Goal: Find specific page/section: Locate item on page

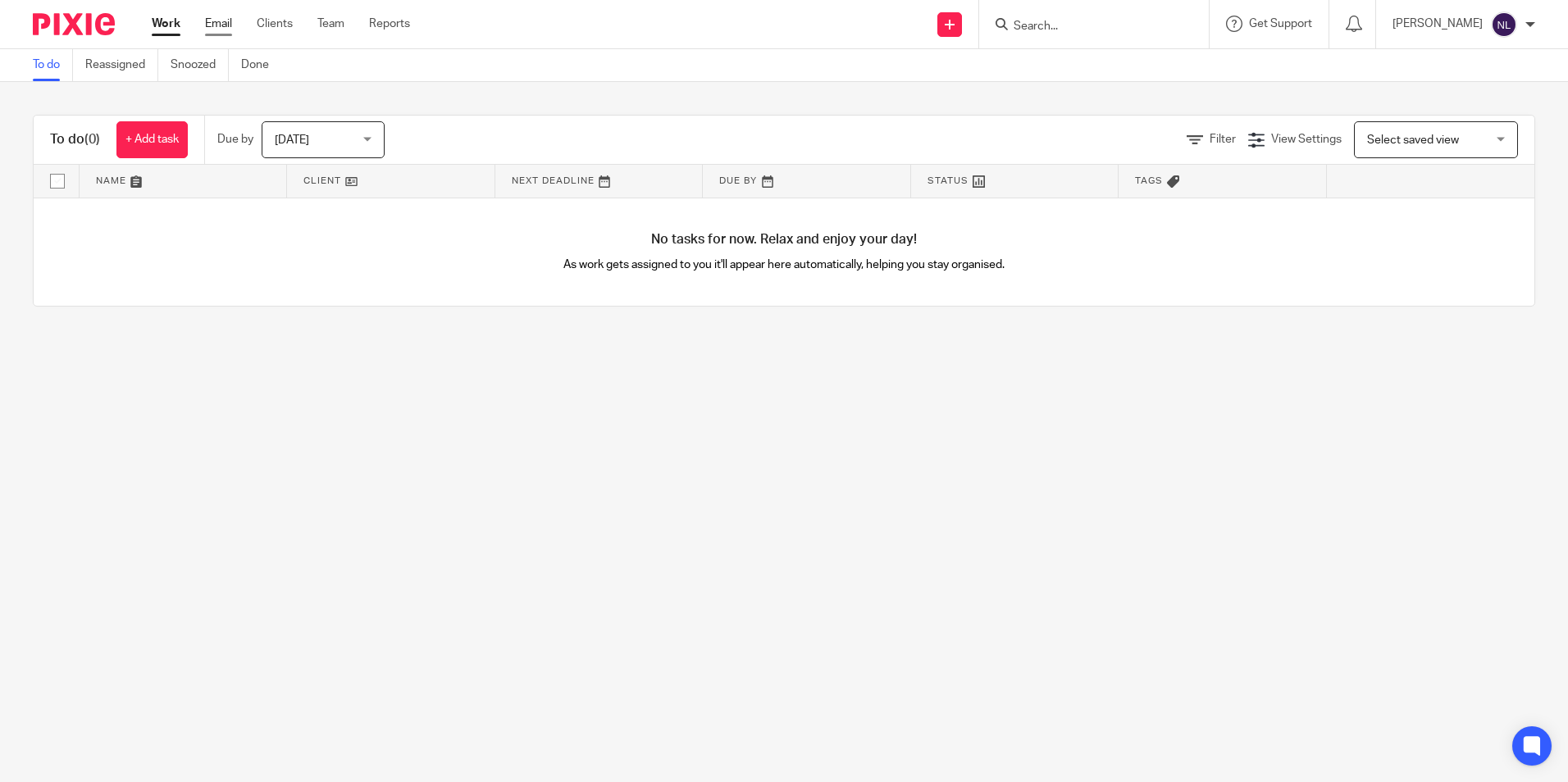
click at [224, 24] on link "Email" at bounding box center [218, 24] width 27 height 17
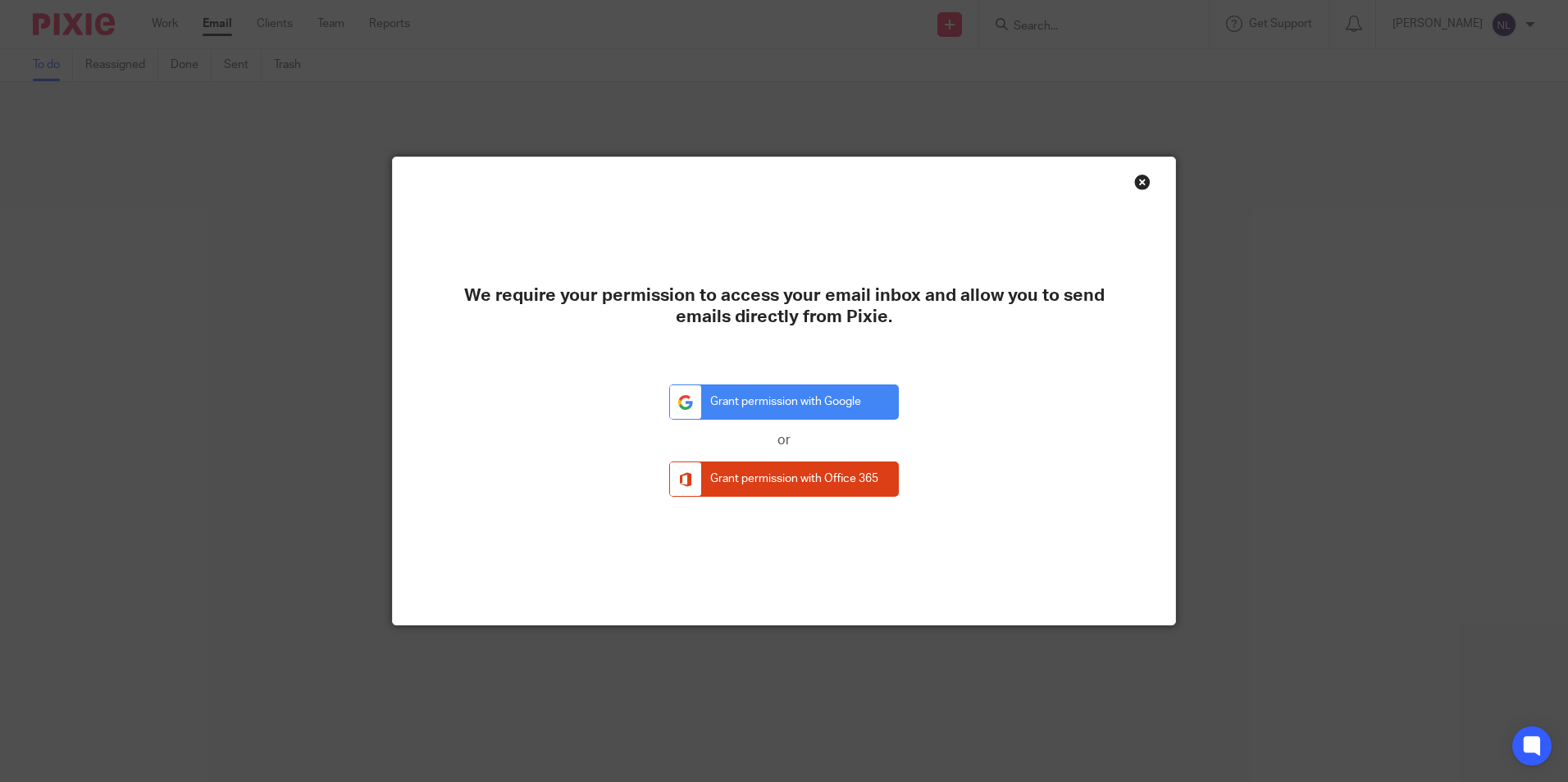
click at [1138, 176] on div "Close this dialog window" at bounding box center [1142, 182] width 17 height 17
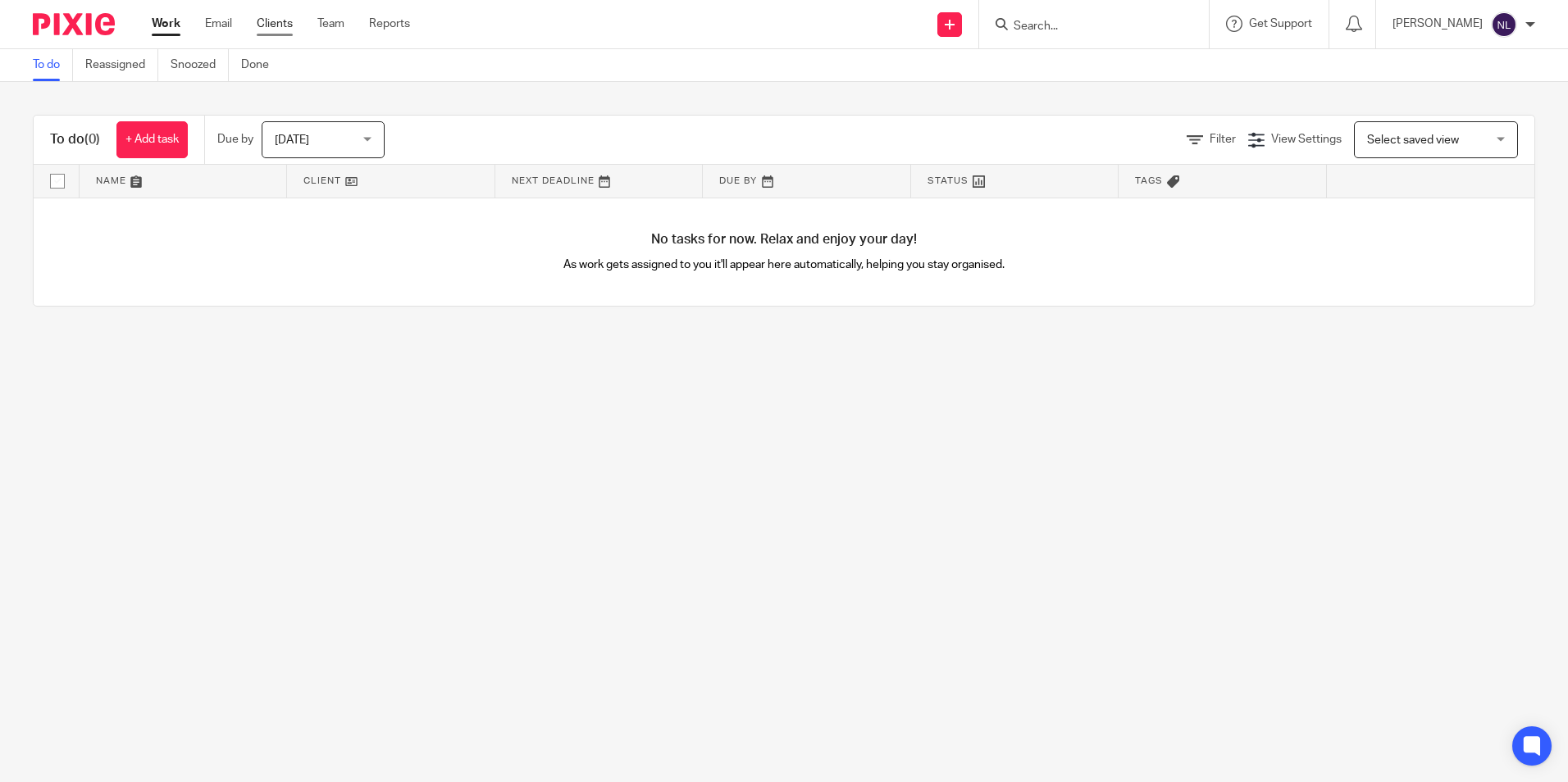
click at [269, 21] on link "Clients" at bounding box center [275, 24] width 36 height 17
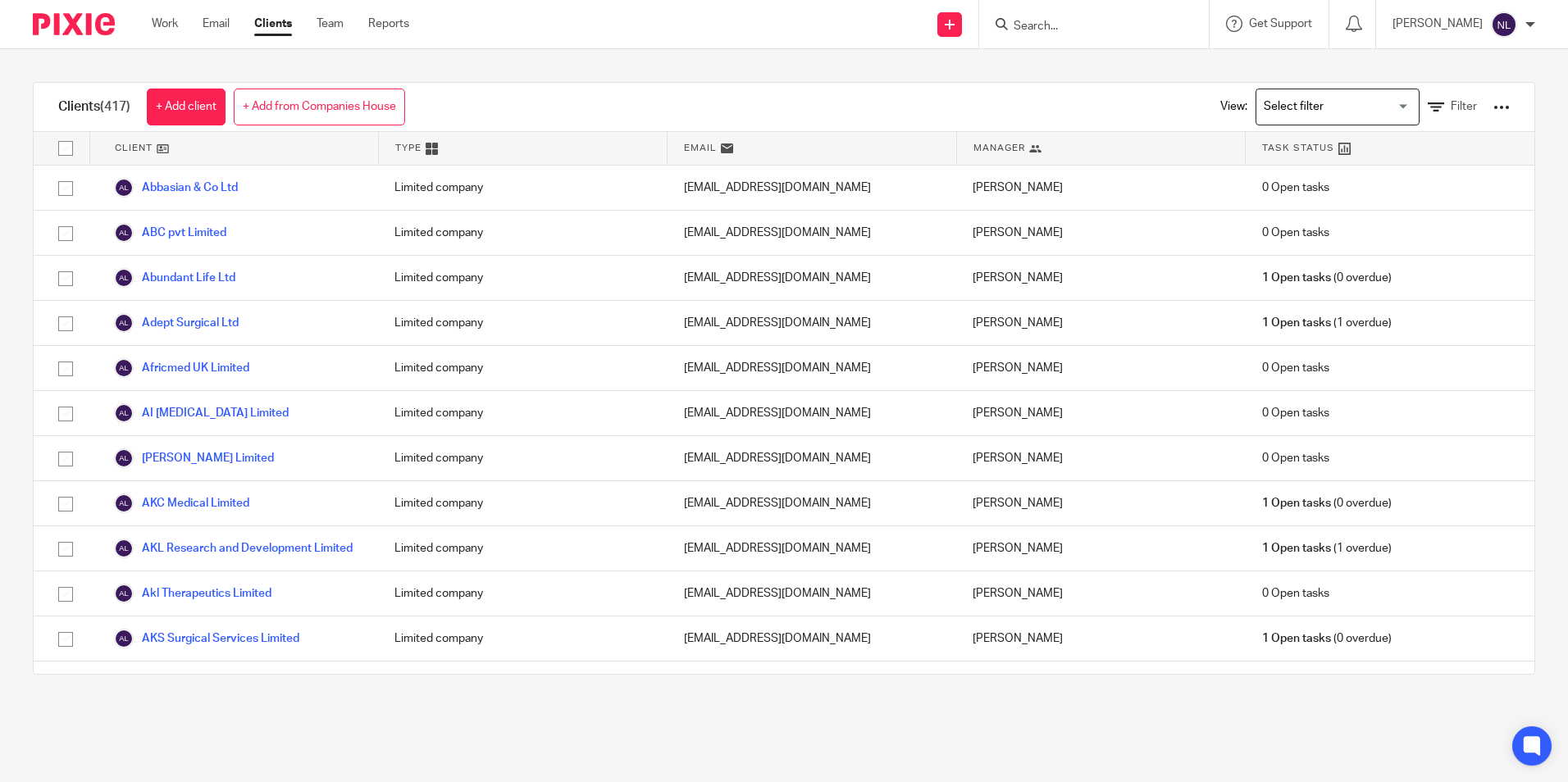
click at [1057, 31] on input "Search" at bounding box center [1086, 27] width 147 height 15
type input "hammad"
click at [1078, 66] on link at bounding box center [1130, 70] width 241 height 38
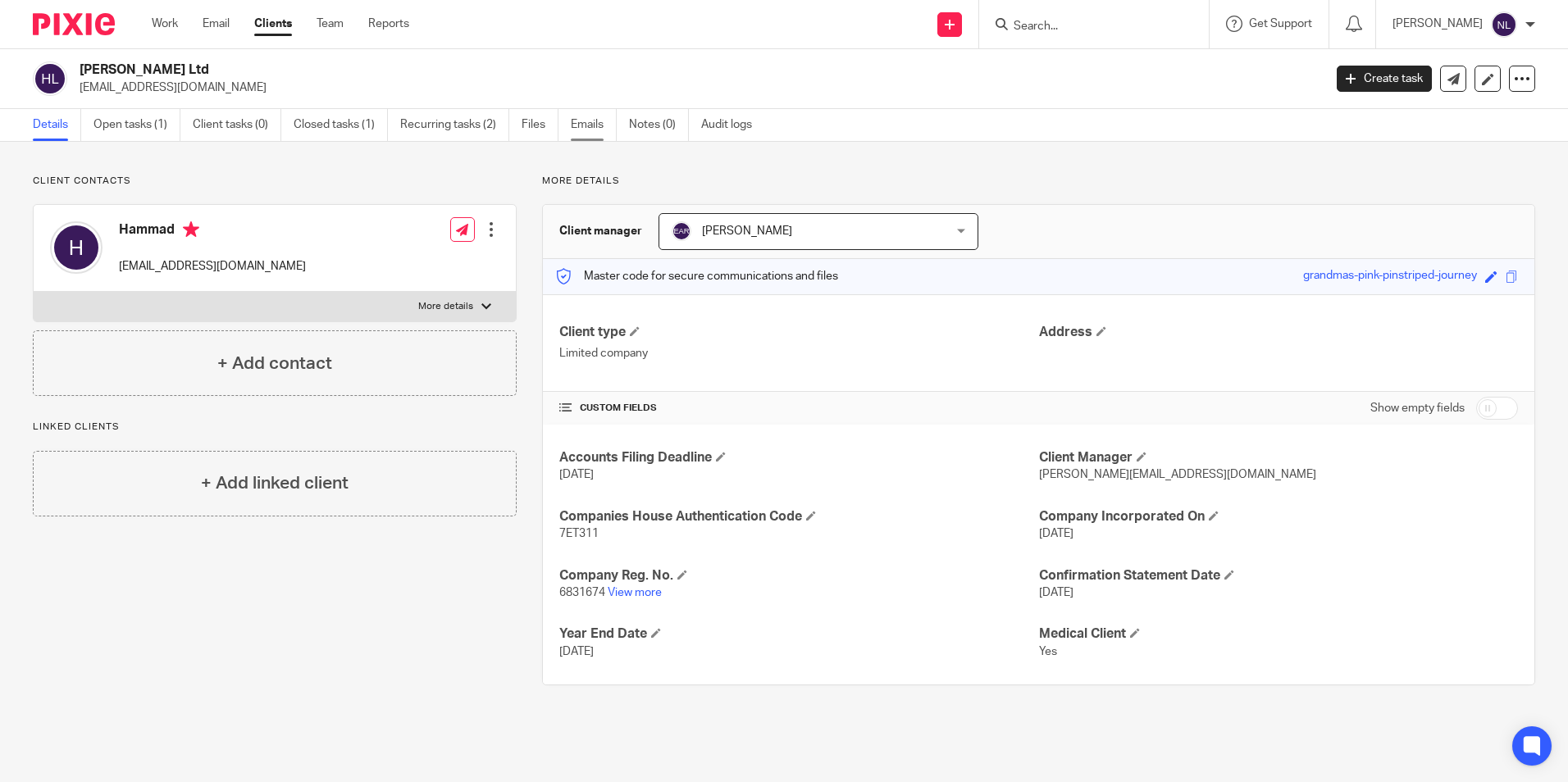
click at [586, 122] on link "Emails" at bounding box center [594, 125] width 46 height 32
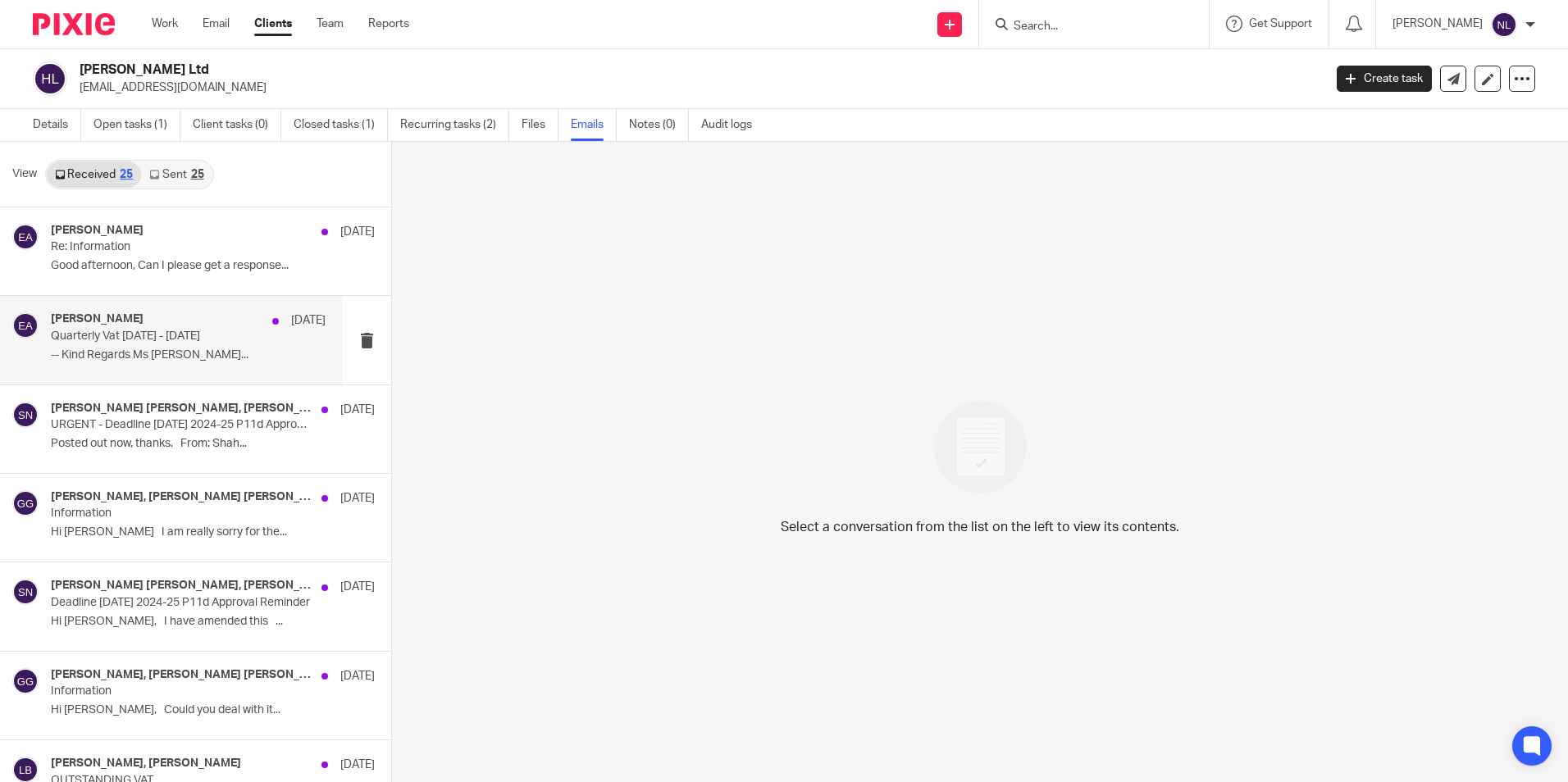
click at [214, 355] on p "-- Kind Regards Ms Gemma..." at bounding box center [188, 355] width 275 height 14
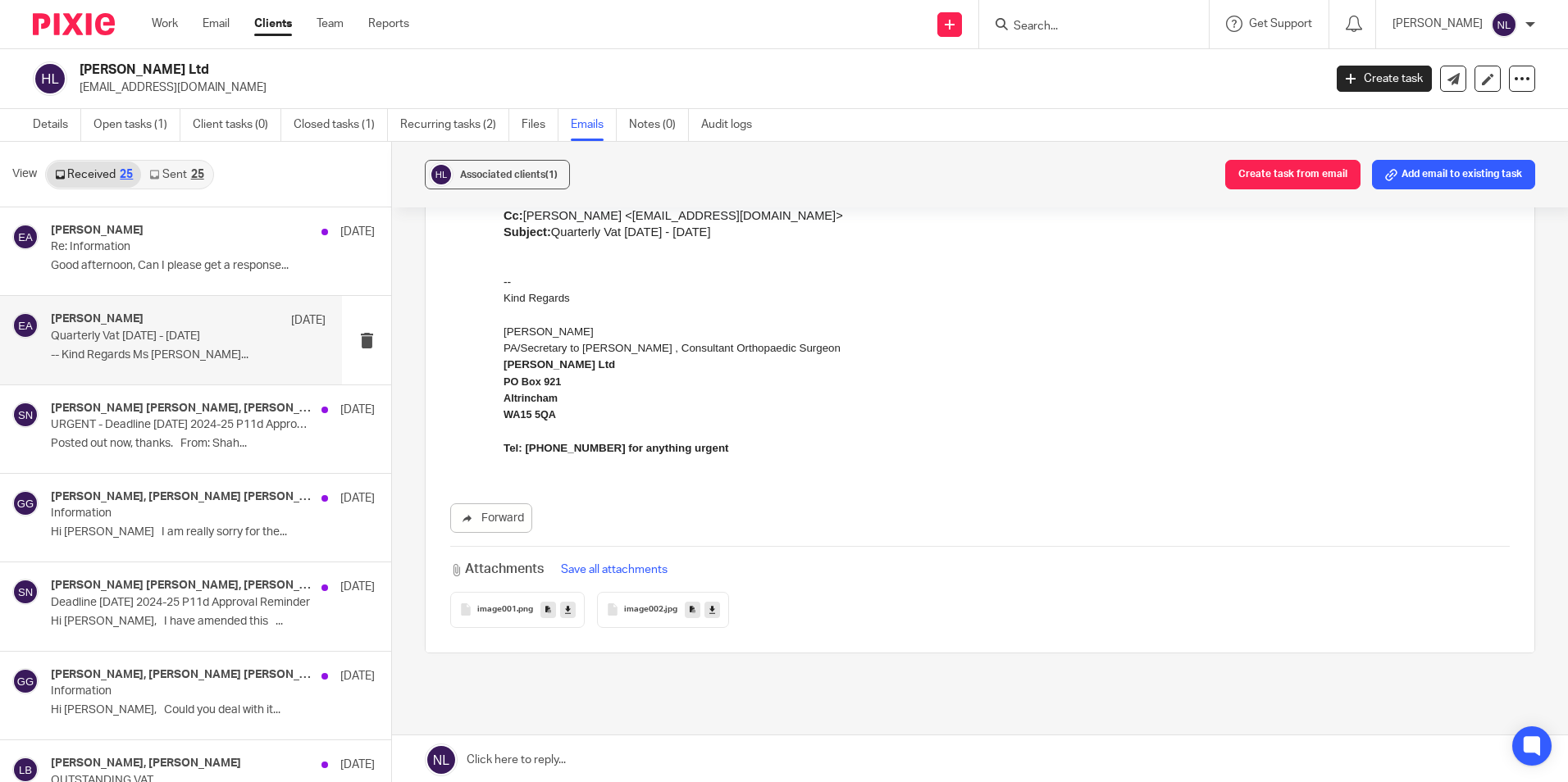
scroll to position [837, 0]
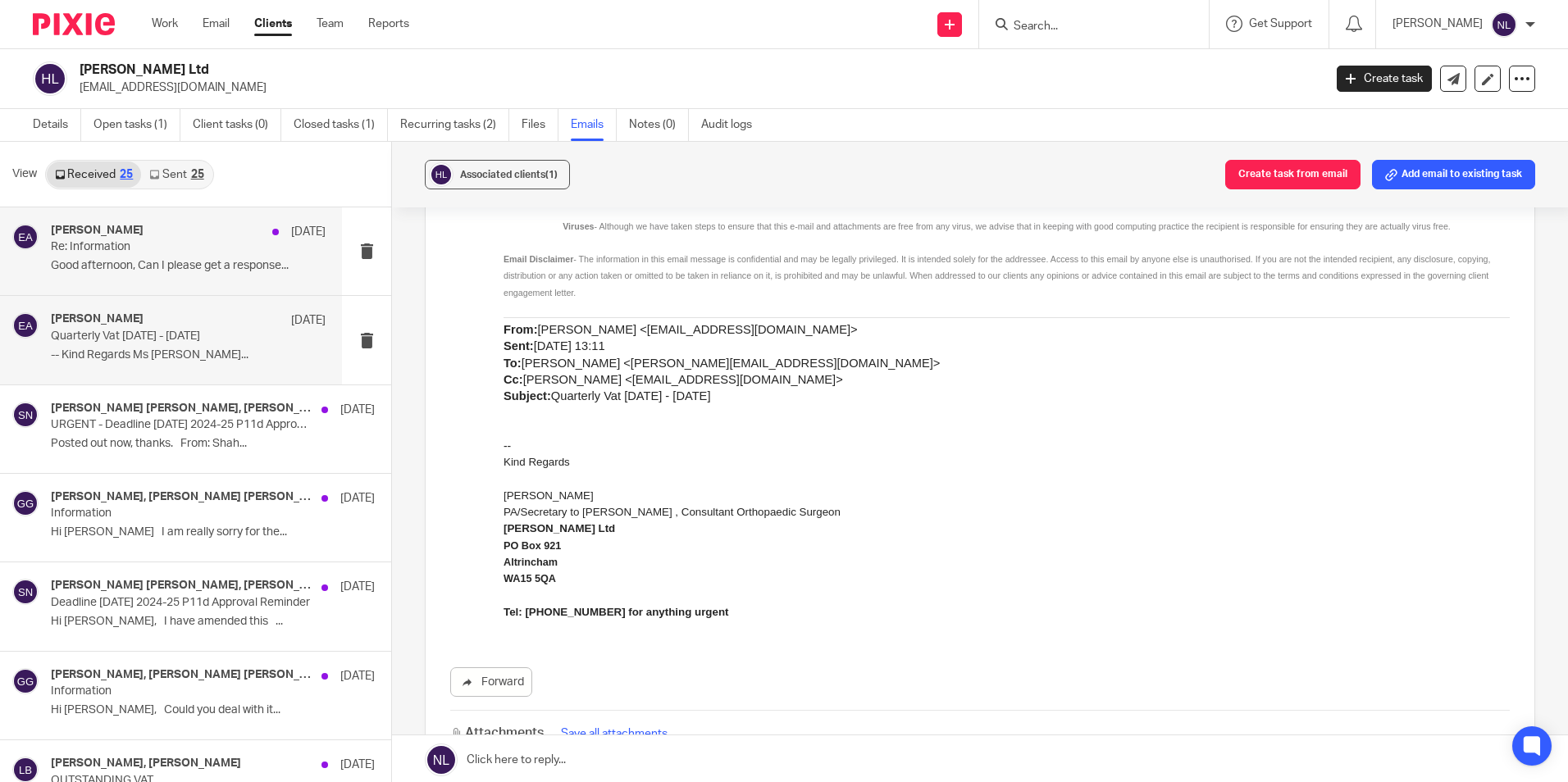
click at [155, 245] on p "Re: Information" at bounding box center [160, 247] width 220 height 14
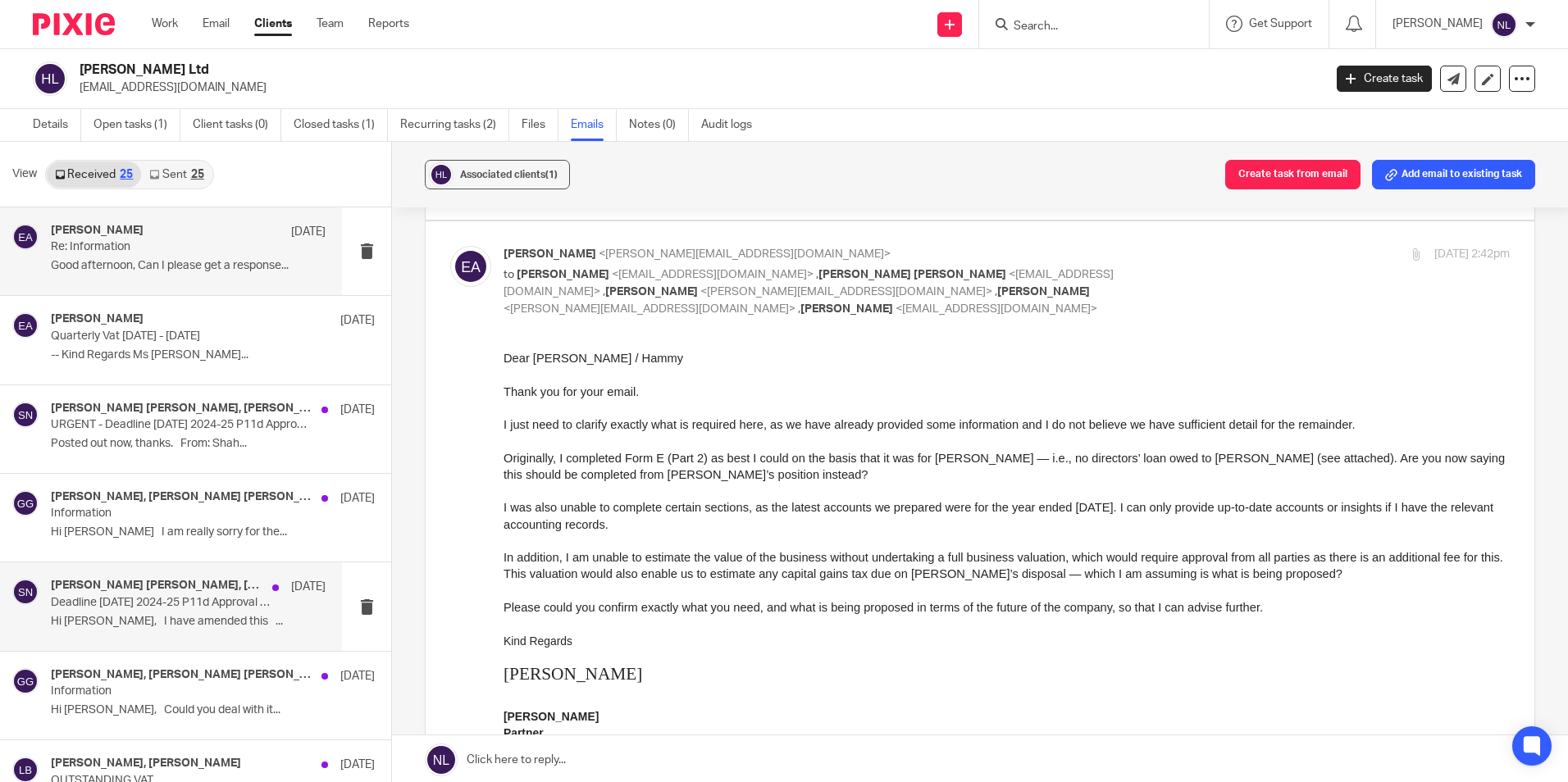
scroll to position [82, 0]
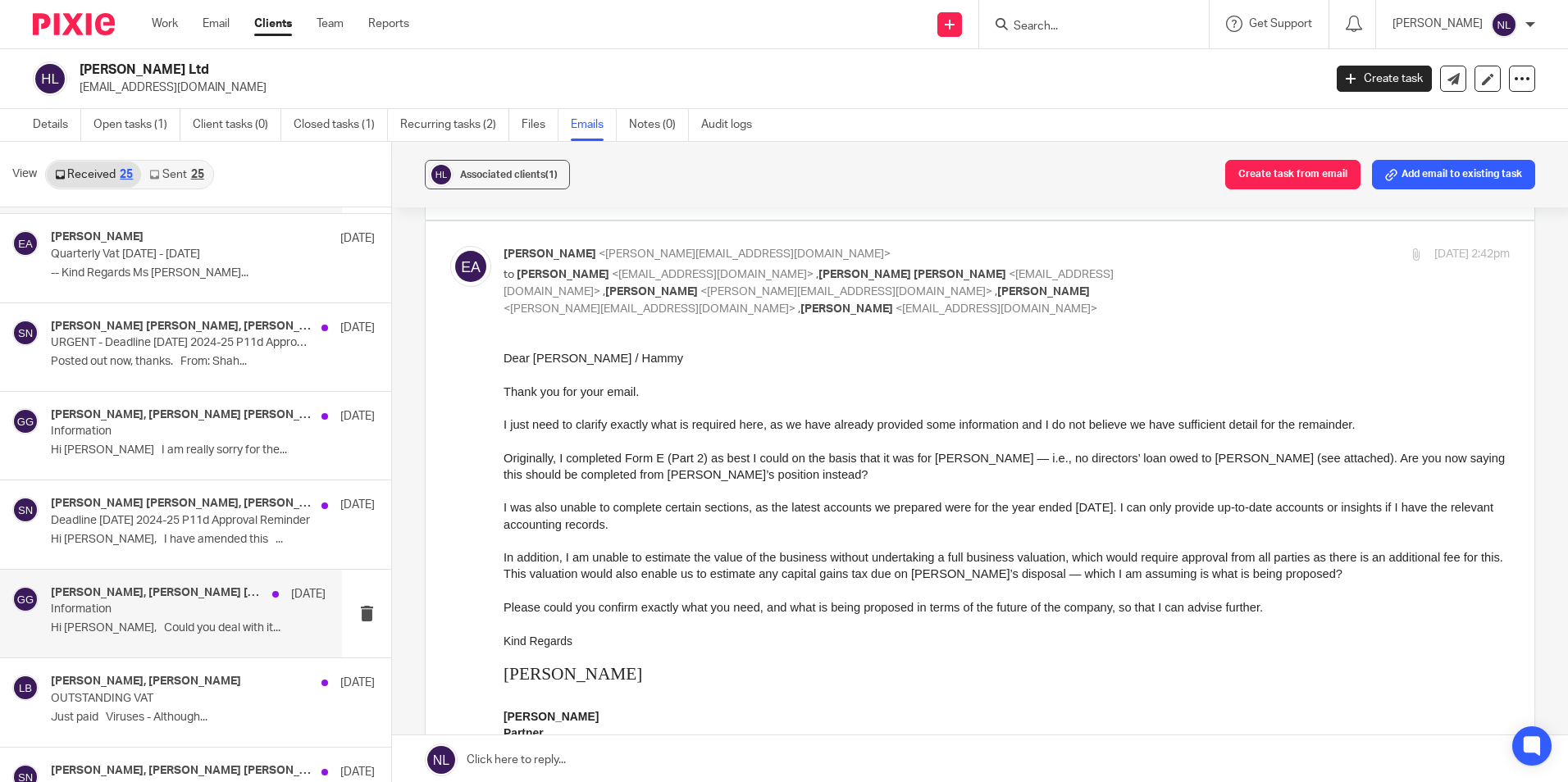
click at [187, 617] on p "Information" at bounding box center [160, 609] width 220 height 14
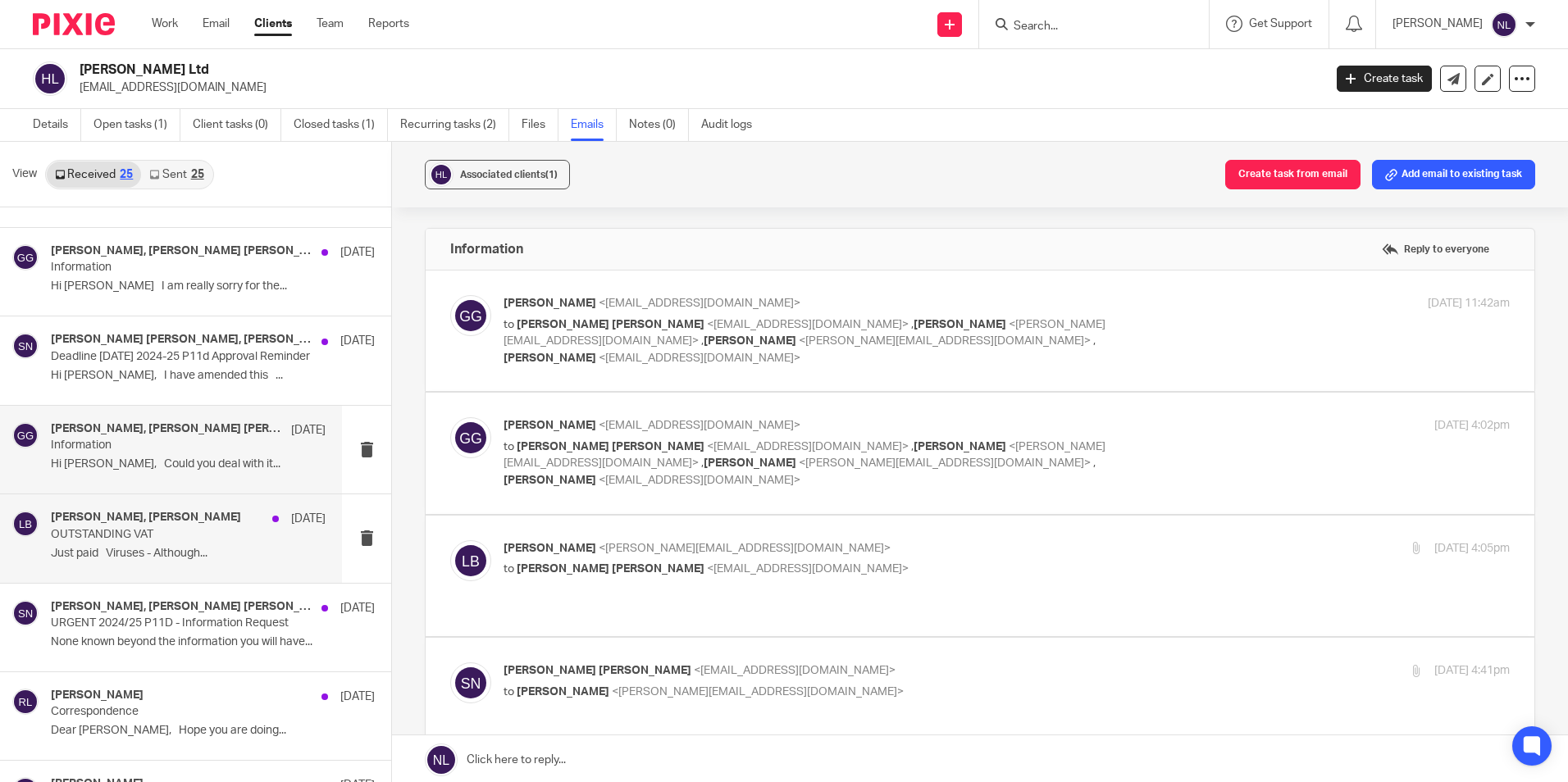
scroll to position [410, 0]
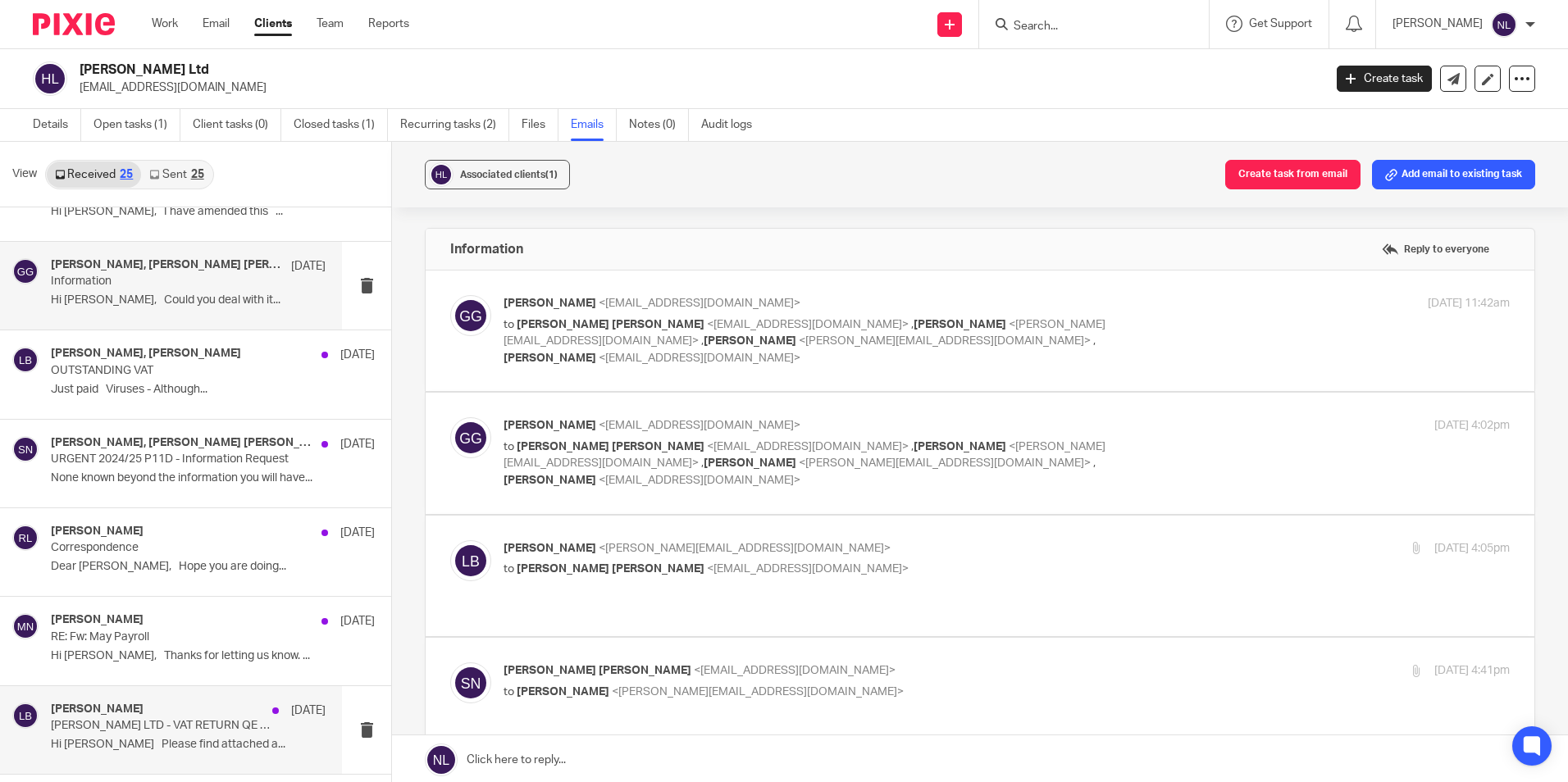
click at [160, 717] on div "Linda Booth 21 May" at bounding box center [188, 711] width 275 height 17
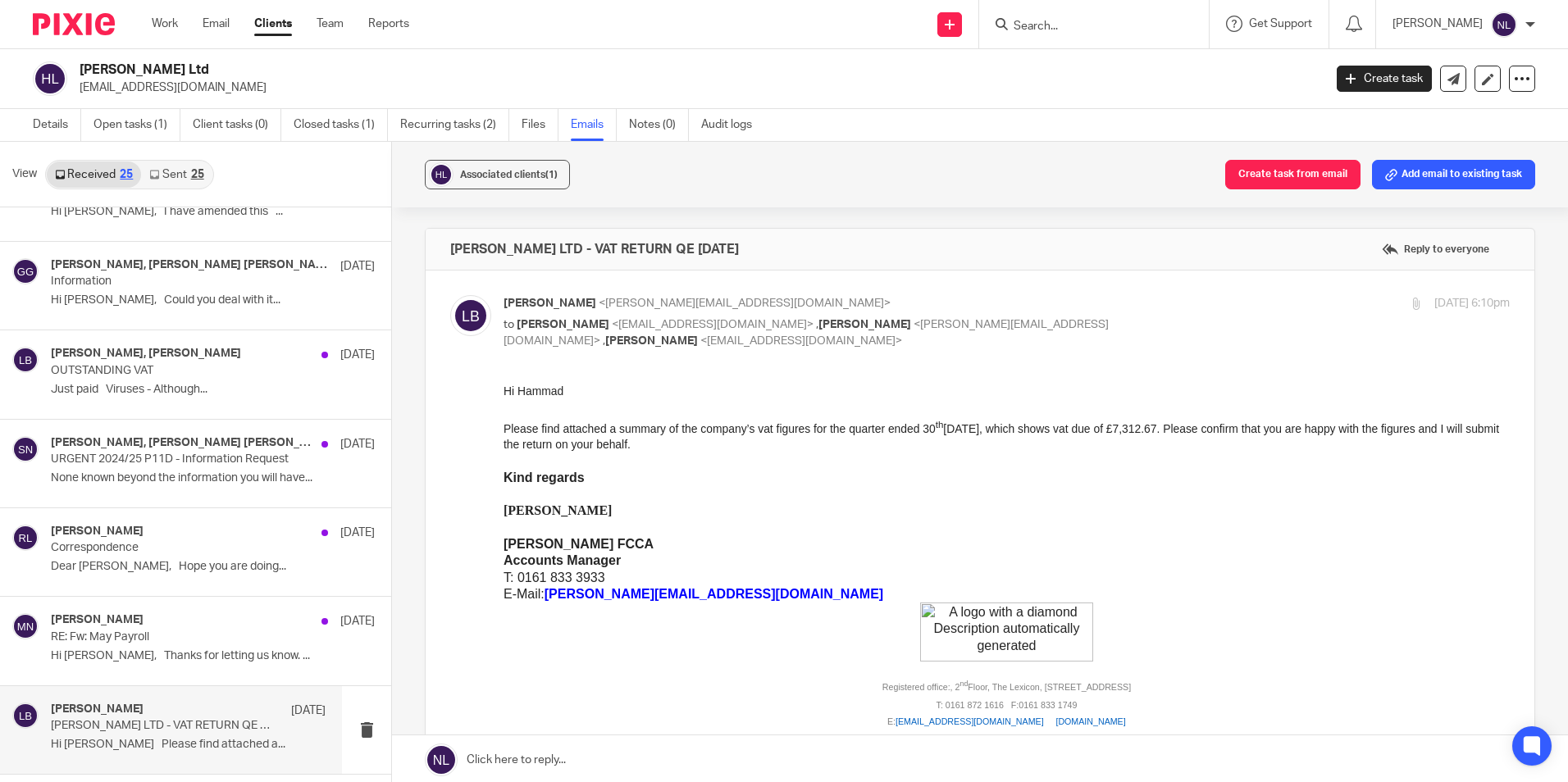
scroll to position [0, 0]
drag, startPoint x: 1002, startPoint y: 773, endPoint x: 681, endPoint y: 449, distance: 456.1
drag, startPoint x: 1002, startPoint y: 769, endPoint x: 671, endPoint y: 441, distance: 466.0
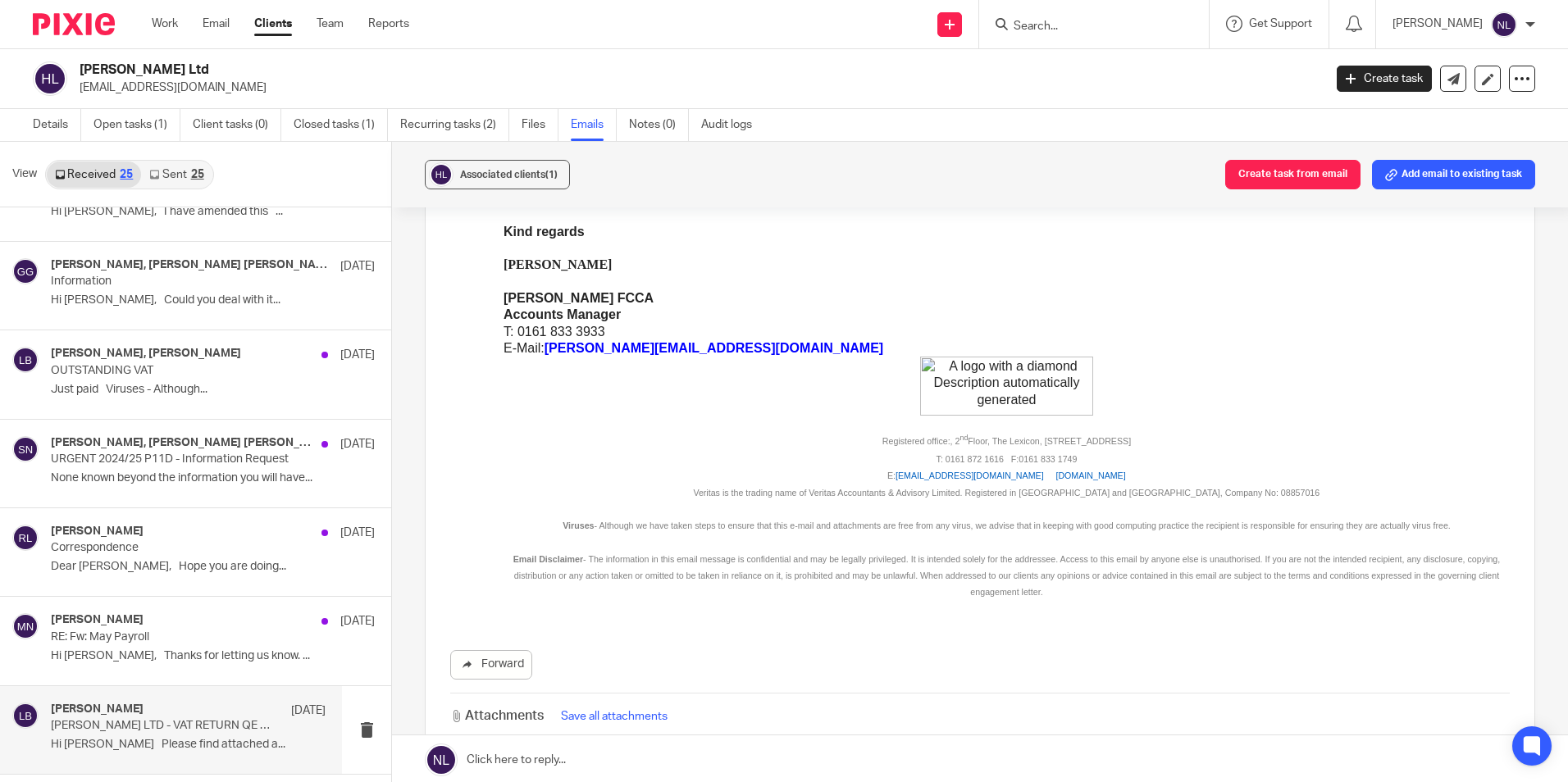
scroll to position [328, 0]
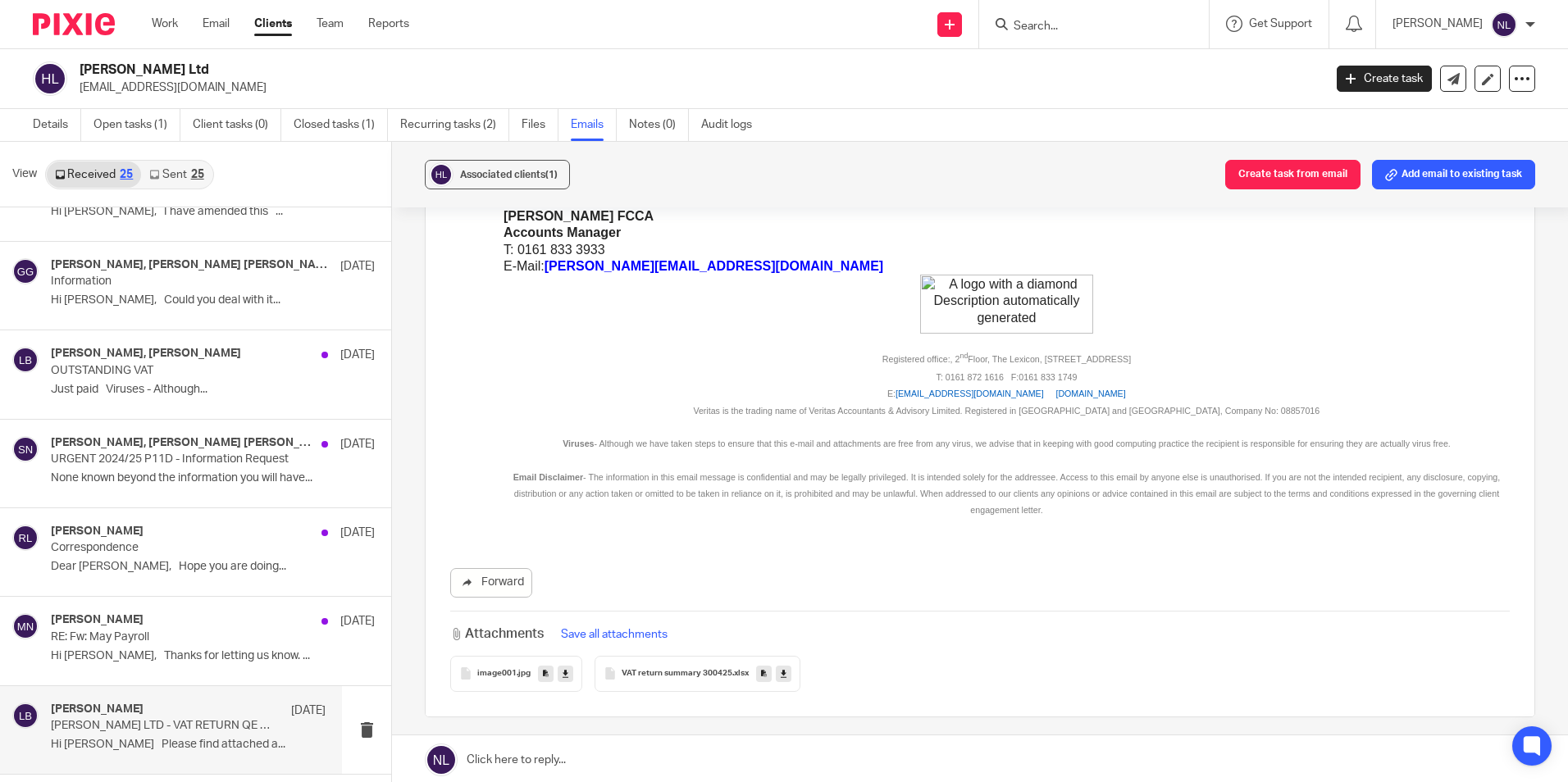
click at [647, 674] on span "VAT return summary 300425" at bounding box center [677, 674] width 111 height 10
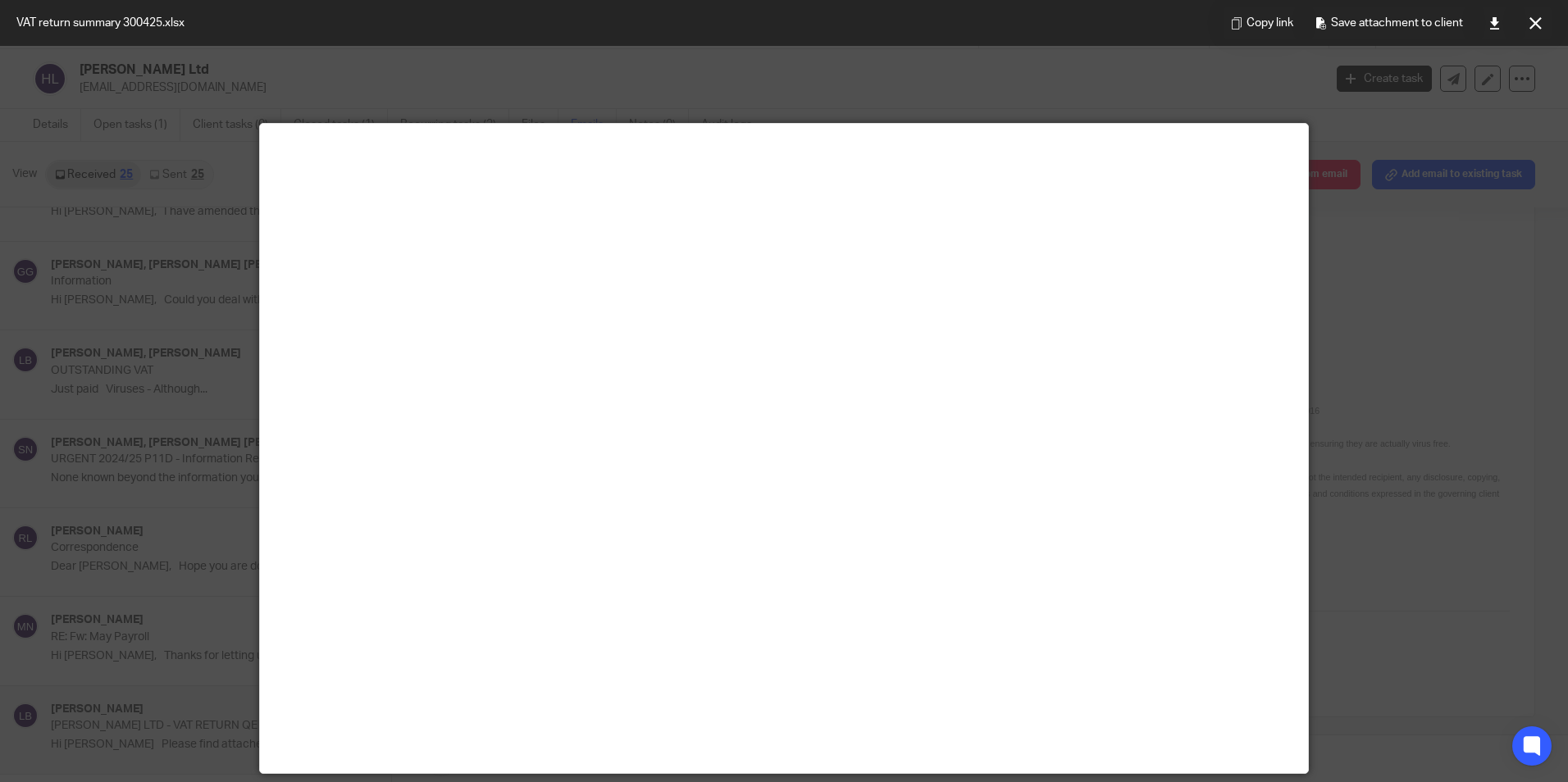
click at [1326, 407] on div at bounding box center [784, 391] width 1568 height 782
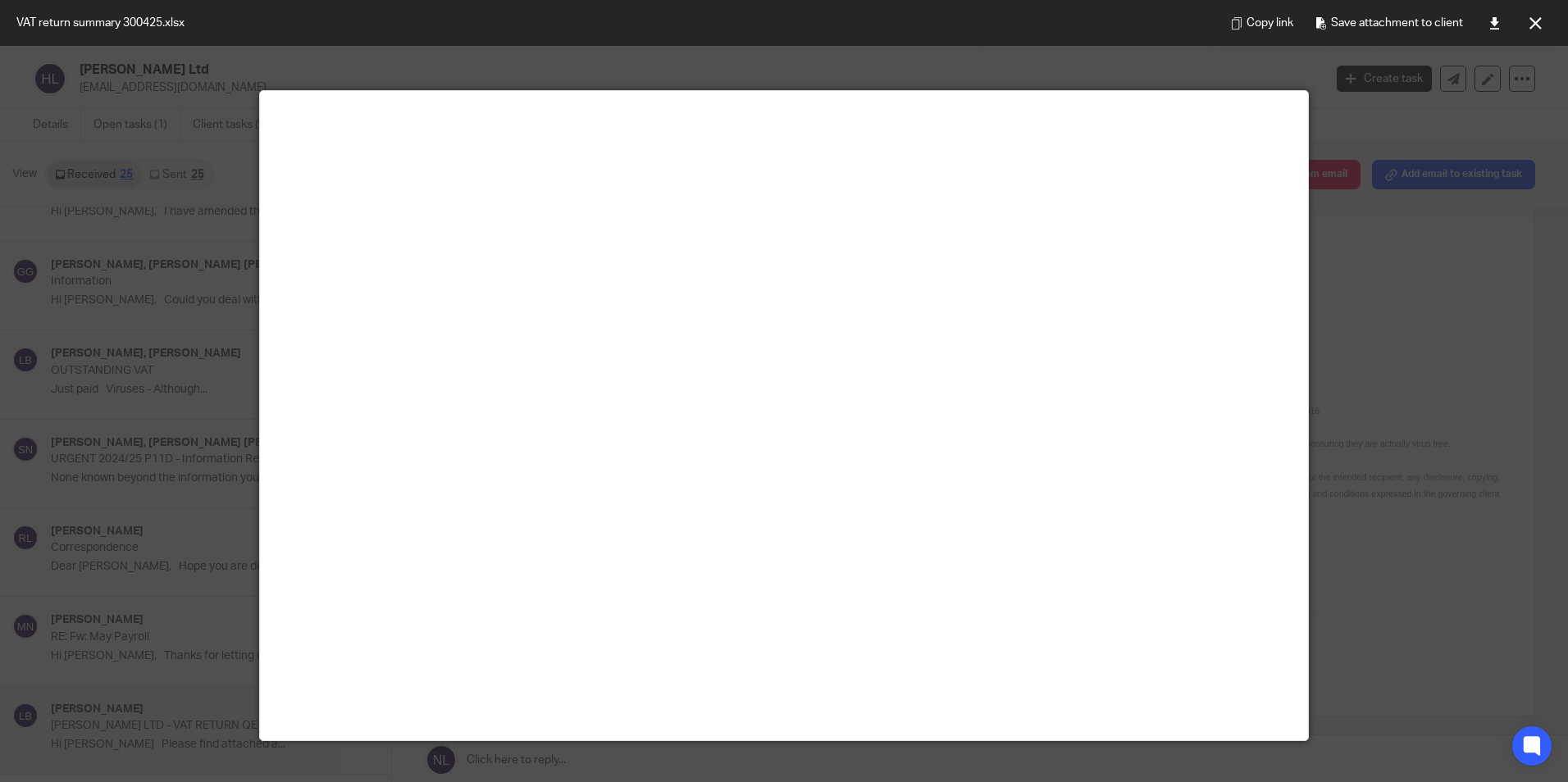
scroll to position [0, 0]
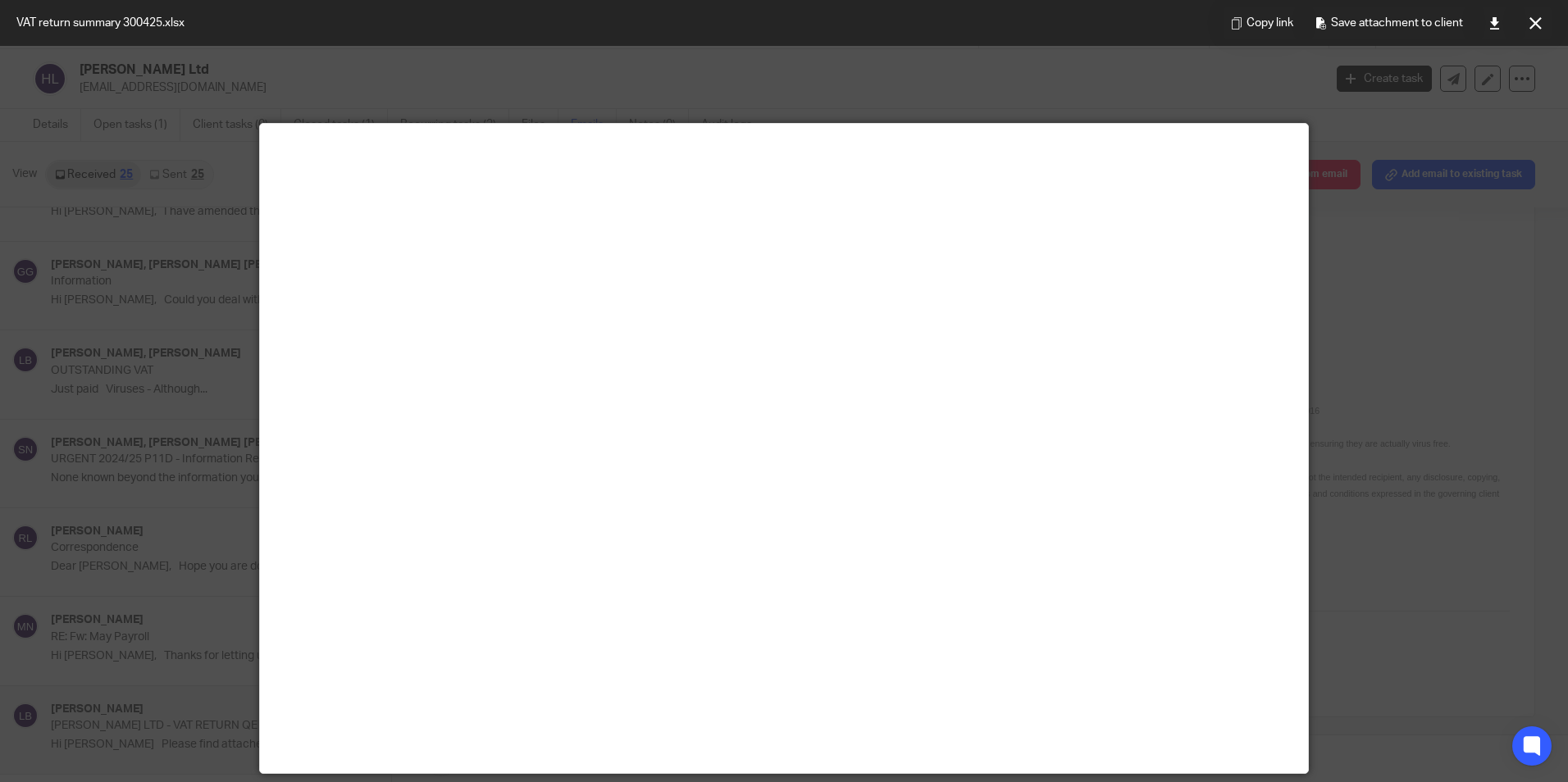
click at [1331, 679] on div at bounding box center [784, 391] width 1568 height 782
click at [119, 436] on div at bounding box center [784, 391] width 1568 height 782
click at [1537, 20] on icon at bounding box center [1535, 23] width 12 height 12
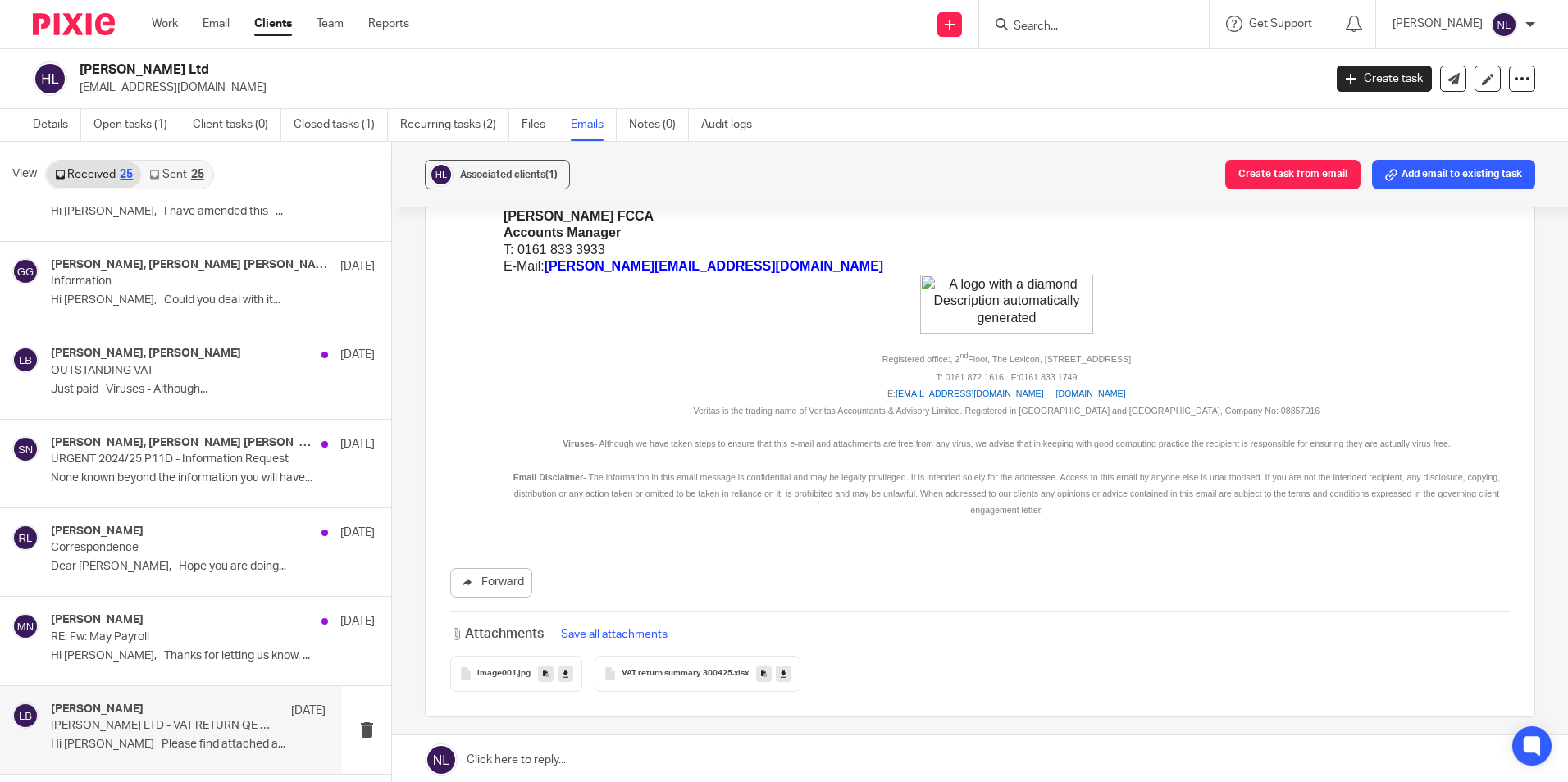
click at [783, 671] on icon at bounding box center [783, 673] width 6 height 12
